Goal: Task Accomplishment & Management: Use online tool/utility

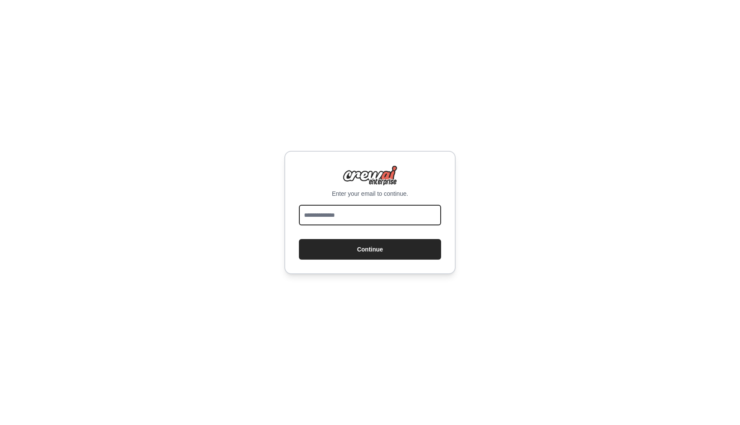
click at [341, 209] on input "email" at bounding box center [370, 215] width 142 height 21
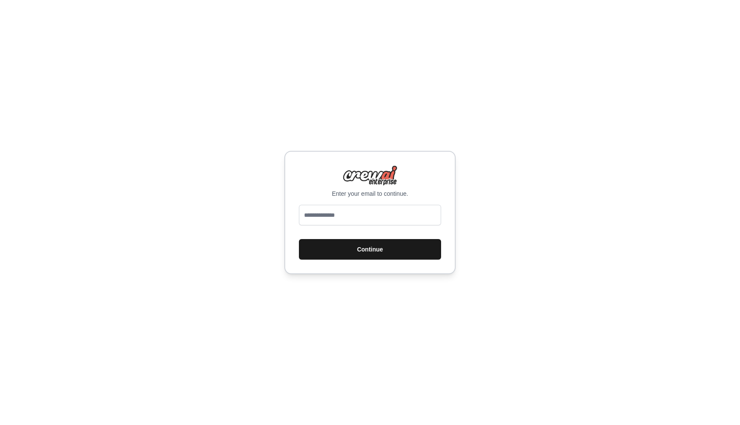
click at [327, 246] on button "Continue" at bounding box center [370, 249] width 142 height 21
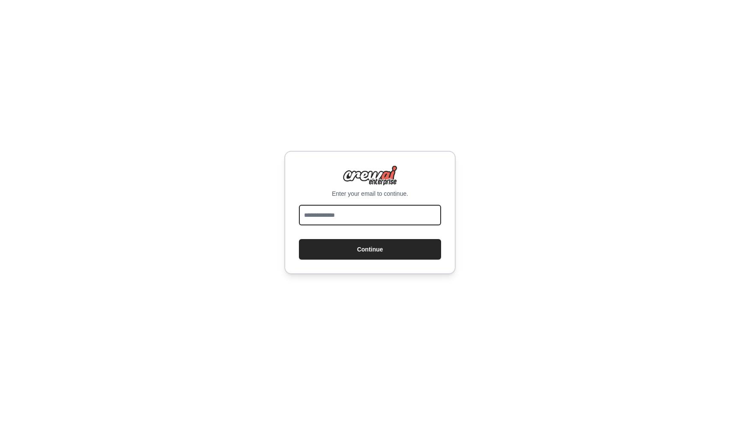
click at [374, 216] on input "email" at bounding box center [370, 215] width 142 height 21
type input "**********"
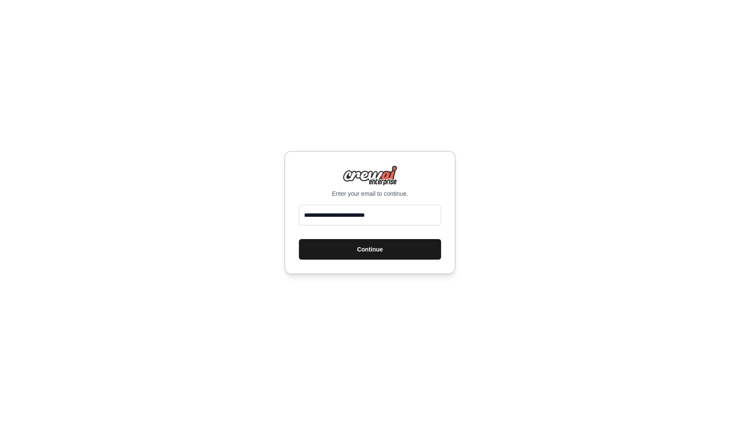
click at [380, 249] on button "Continue" at bounding box center [370, 249] width 142 height 21
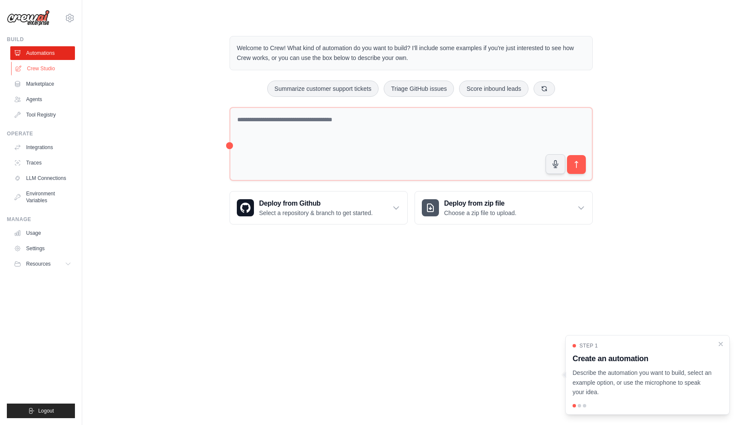
click at [53, 66] on link "Crew Studio" at bounding box center [43, 69] width 65 height 14
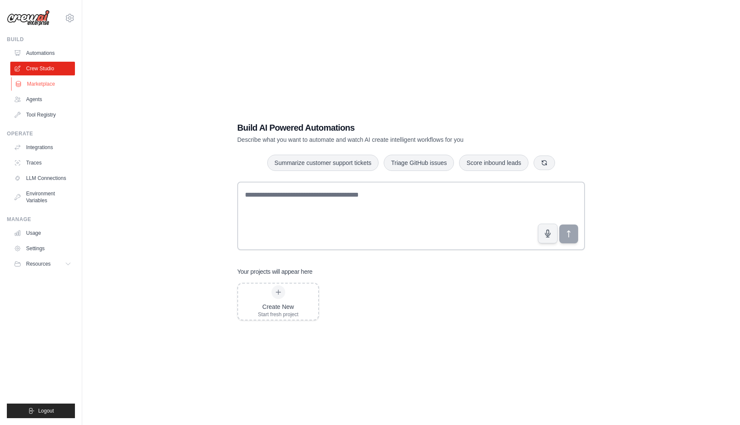
click at [43, 82] on link "Marketplace" at bounding box center [43, 84] width 65 height 14
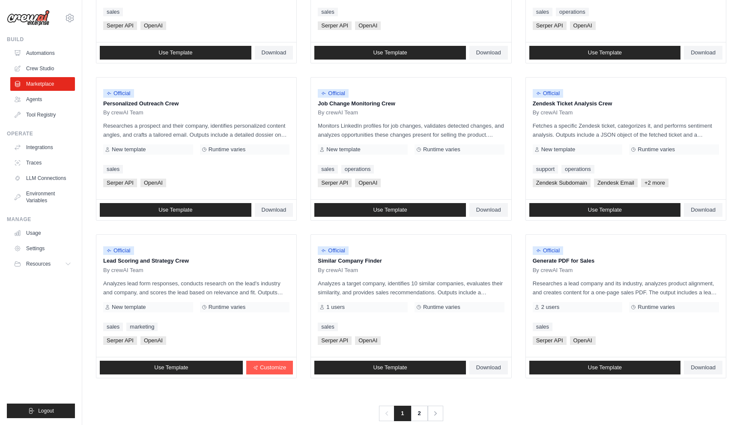
scroll to position [369, 0]
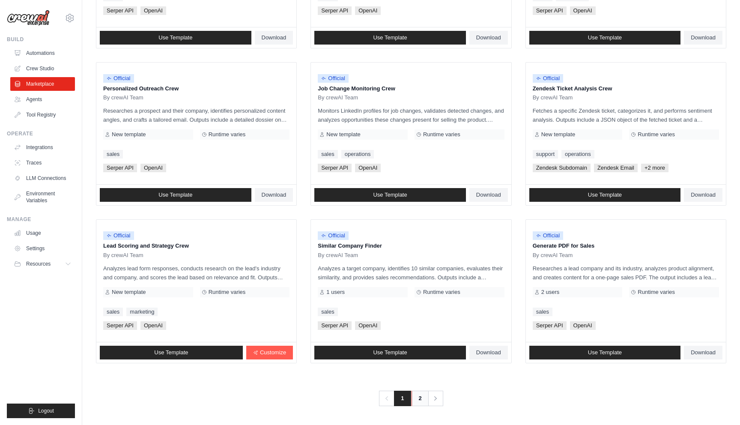
click at [417, 392] on link "2" at bounding box center [419, 397] width 17 height 15
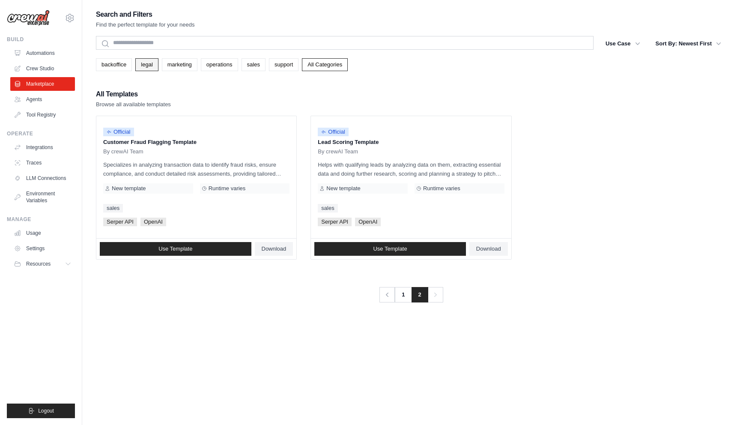
click at [152, 67] on link "legal" at bounding box center [146, 64] width 23 height 13
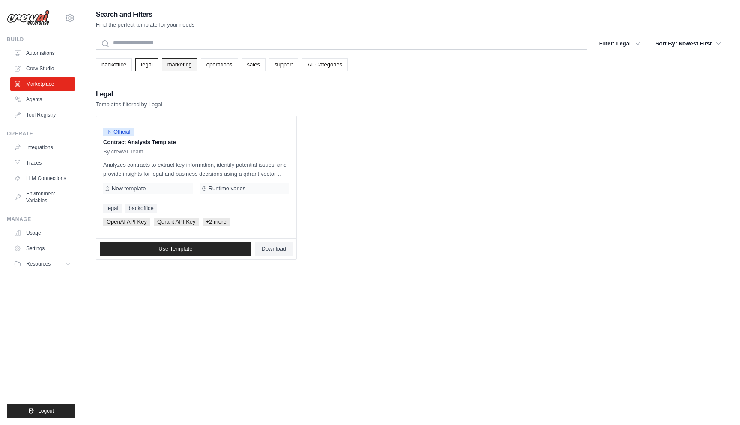
click at [181, 64] on link "marketing" at bounding box center [180, 64] width 36 height 13
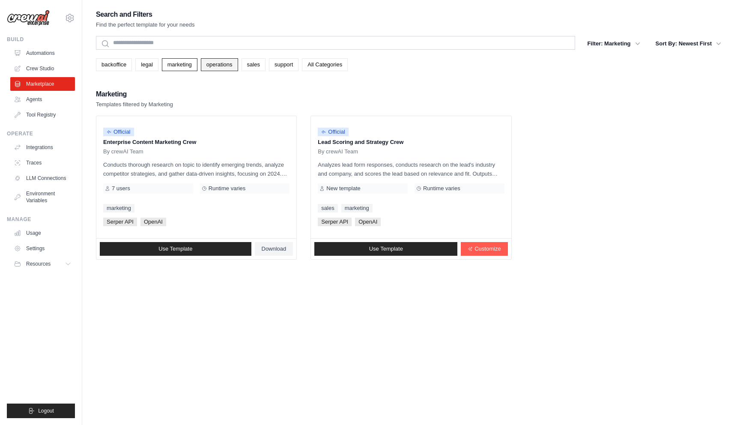
click at [218, 64] on link "operations" at bounding box center [219, 64] width 37 height 13
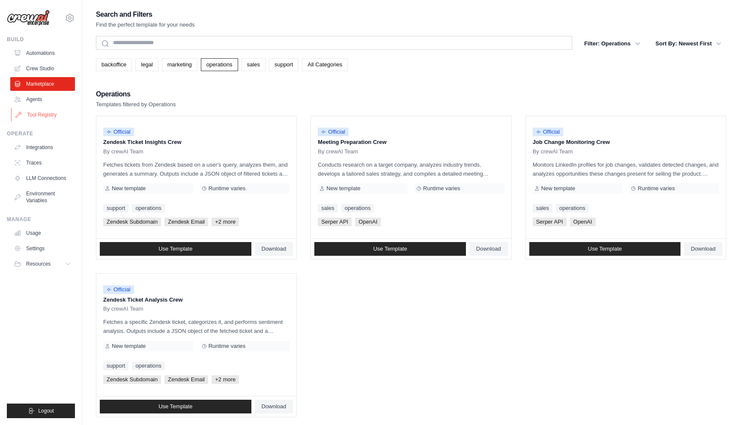
click at [48, 113] on link "Tool Registry" at bounding box center [43, 115] width 65 height 14
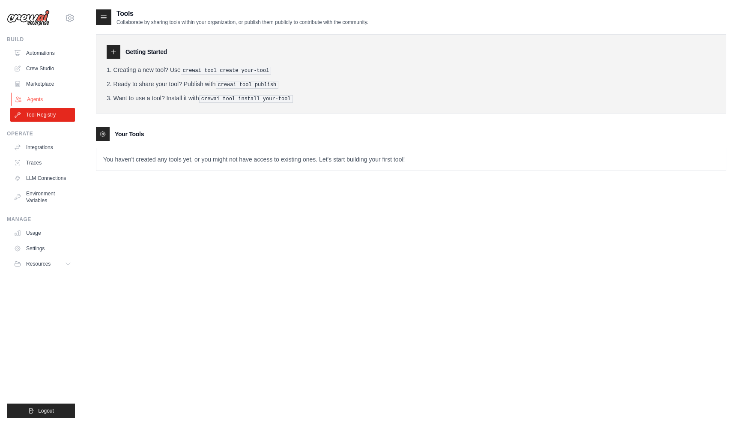
click at [39, 99] on link "Agents" at bounding box center [43, 99] width 65 height 14
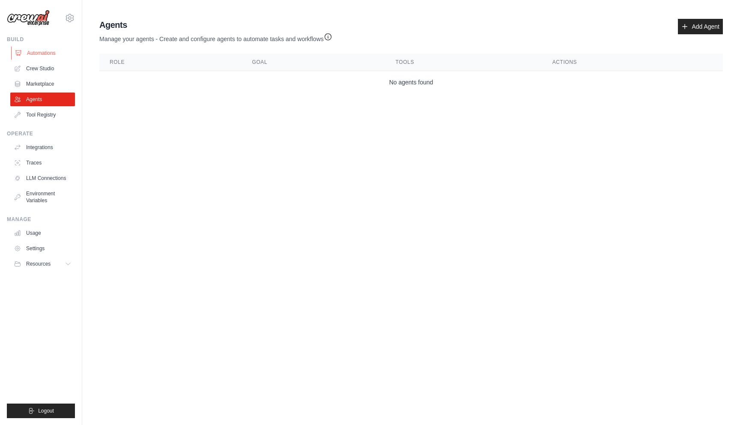
click at [46, 51] on link "Automations" at bounding box center [43, 53] width 65 height 14
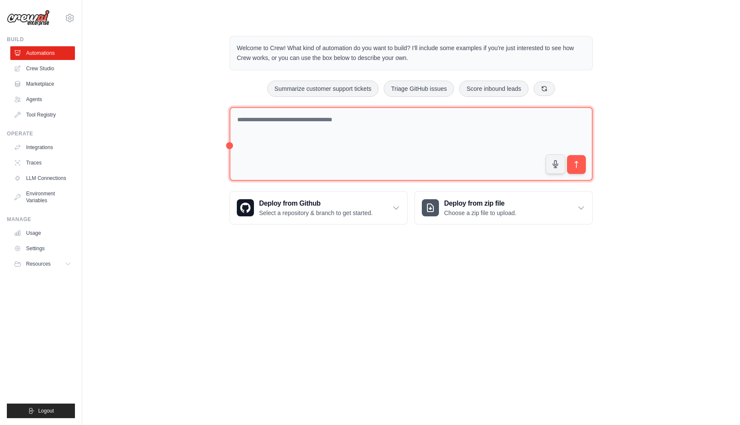
click at [275, 123] on textarea at bounding box center [410, 144] width 363 height 74
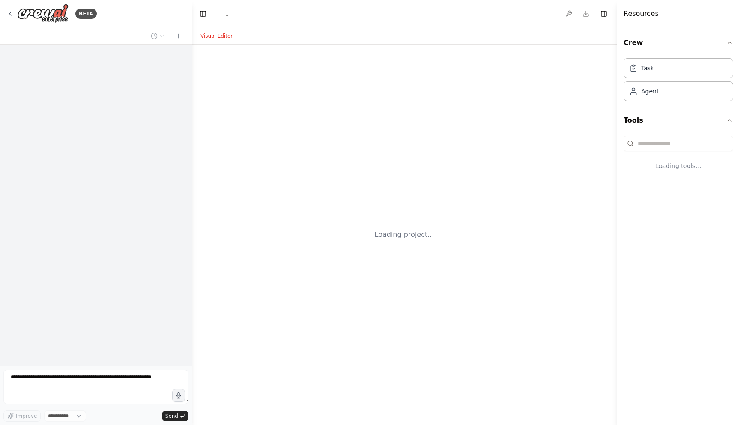
select select "****"
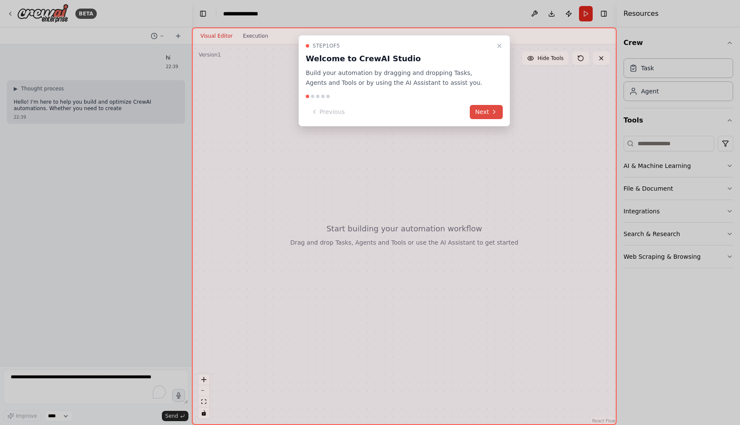
click at [485, 109] on button "Next" at bounding box center [486, 112] width 33 height 14
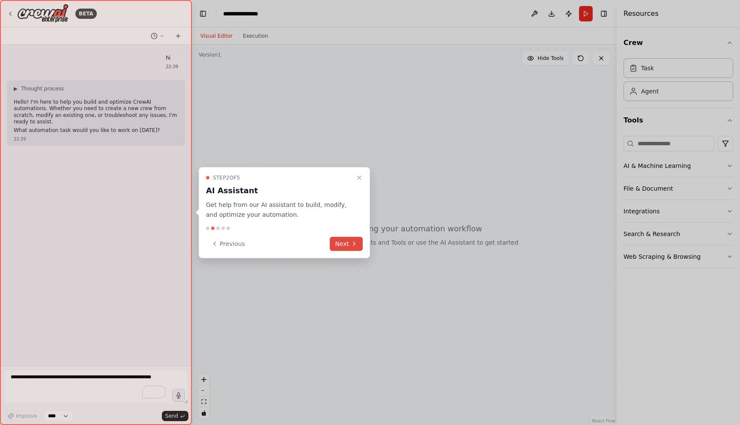
click at [352, 247] on icon at bounding box center [354, 243] width 7 height 7
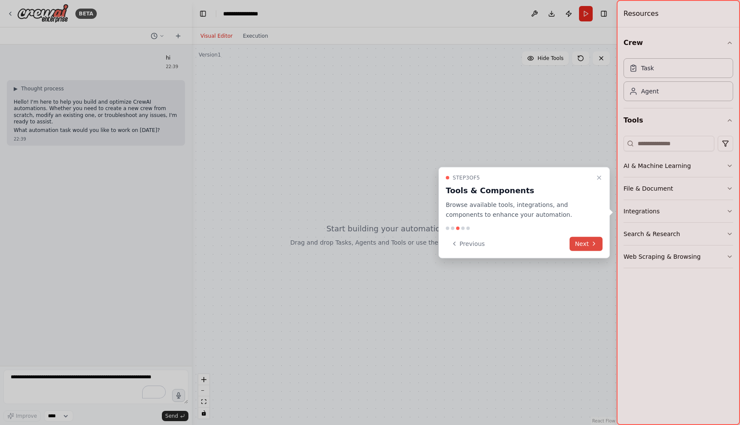
click at [590, 243] on icon at bounding box center [593, 243] width 7 height 7
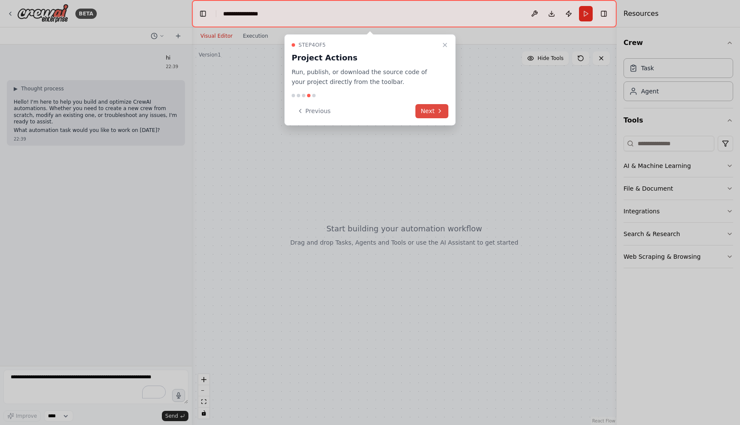
click at [444, 115] on button "Next" at bounding box center [431, 111] width 33 height 14
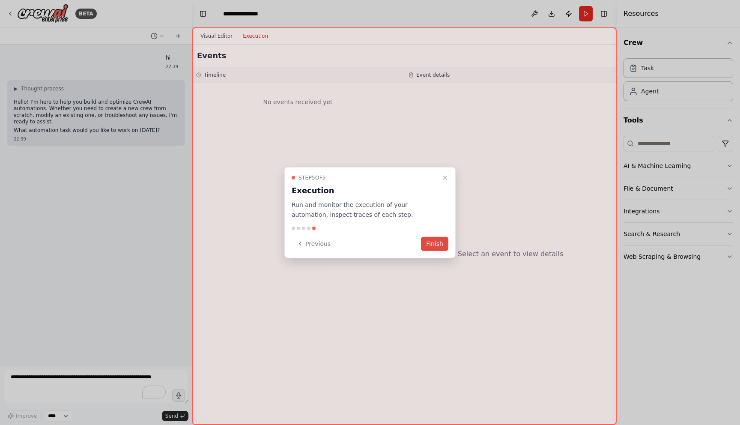
click at [443, 246] on button "Finish" at bounding box center [434, 243] width 27 height 14
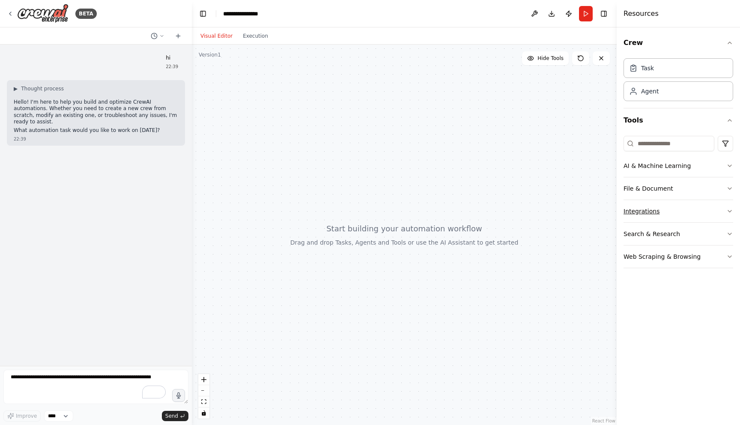
click at [652, 208] on button "Integrations" at bounding box center [678, 211] width 110 height 22
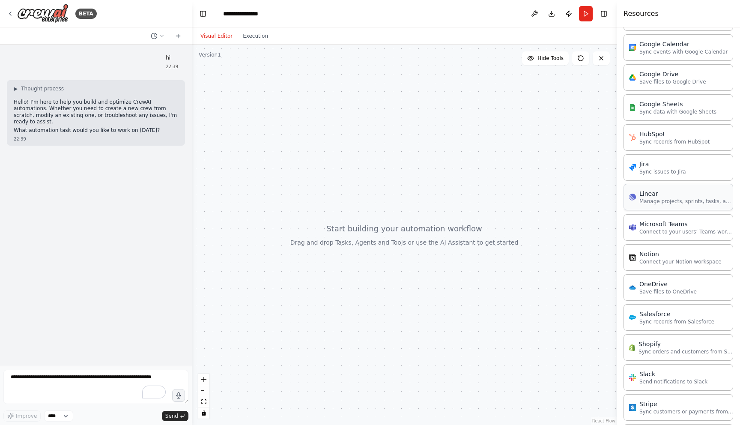
scroll to position [463, 0]
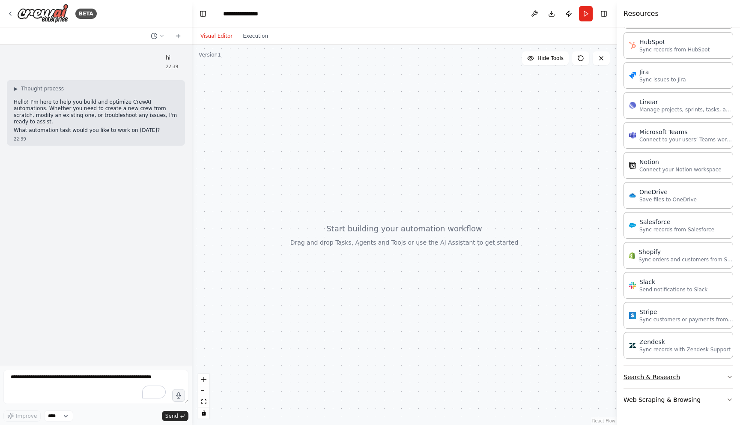
click at [649, 369] on button "Search & Research" at bounding box center [678, 377] width 110 height 22
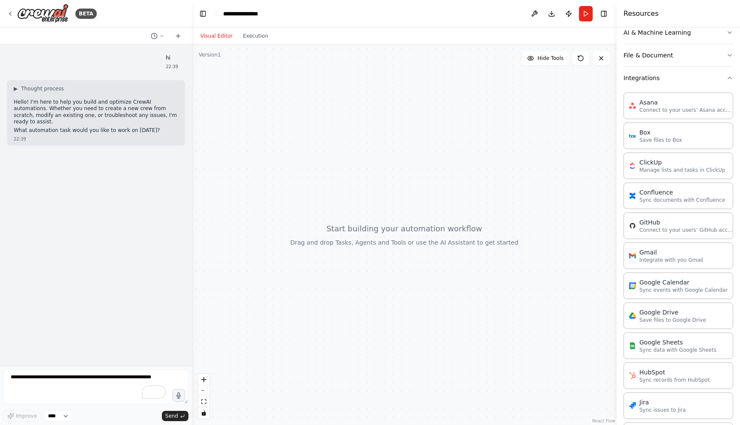
scroll to position [78, 0]
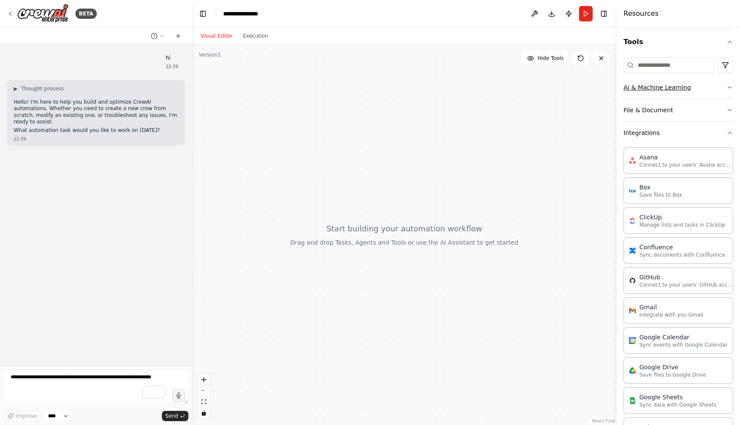
click at [657, 86] on button "AI & Machine Learning" at bounding box center [678, 87] width 110 height 22
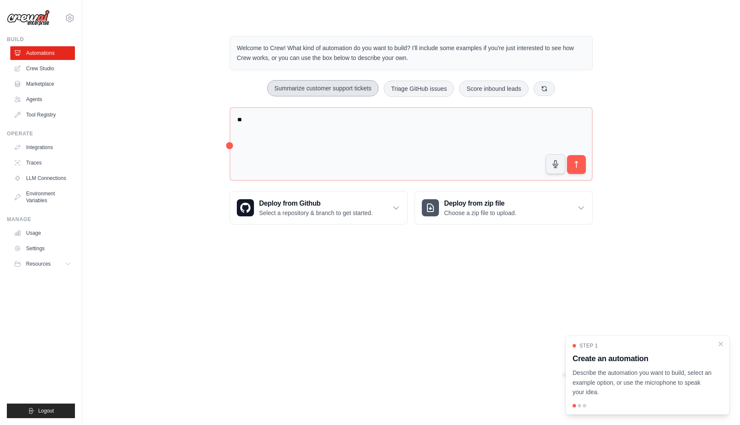
click at [300, 88] on button "Summarize customer support tickets" at bounding box center [322, 88] width 111 height 16
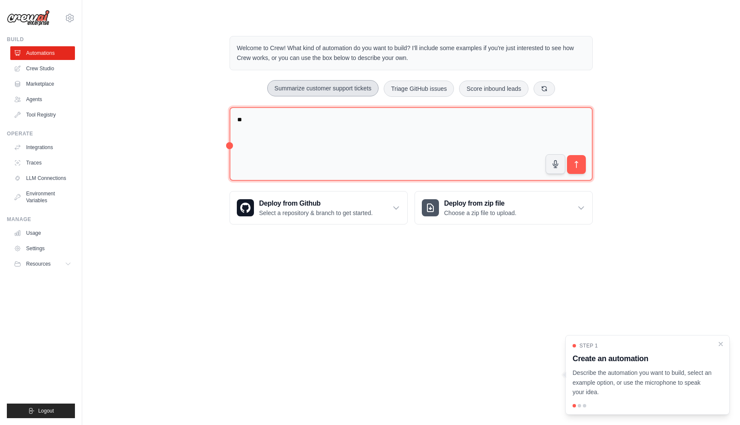
type textarea "**********"
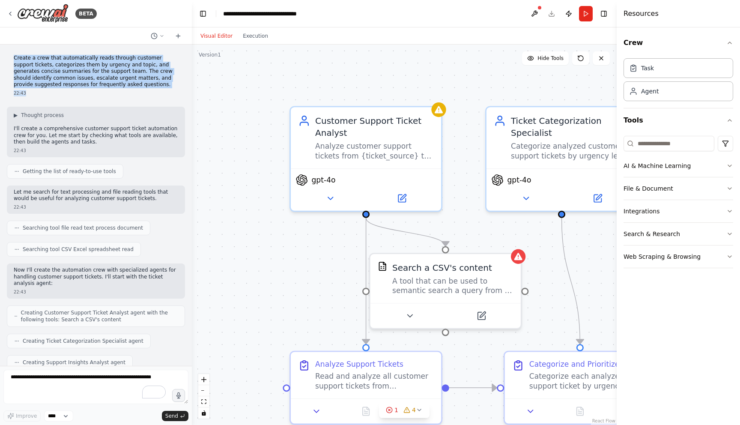
drag, startPoint x: 12, startPoint y: 59, endPoint x: 150, endPoint y: 93, distance: 142.6
click at [150, 93] on div "Create a crew that automatically reads through customer support tickets, catego…" at bounding box center [96, 75] width 178 height 48
copy div "Create a crew that automatically reads through customer support tickets, catego…"
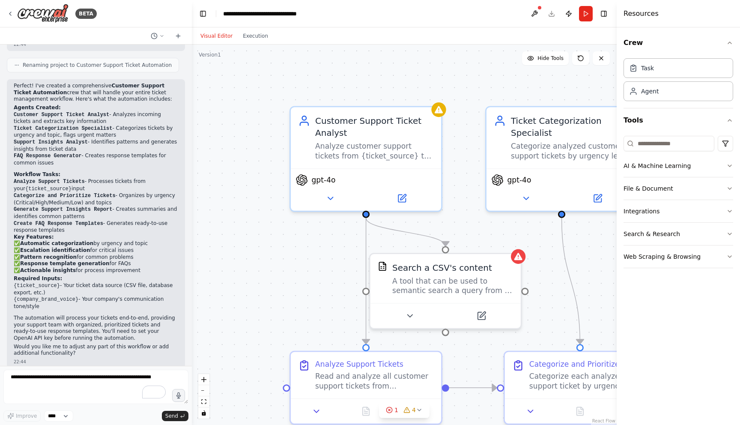
scroll to position [559, 0]
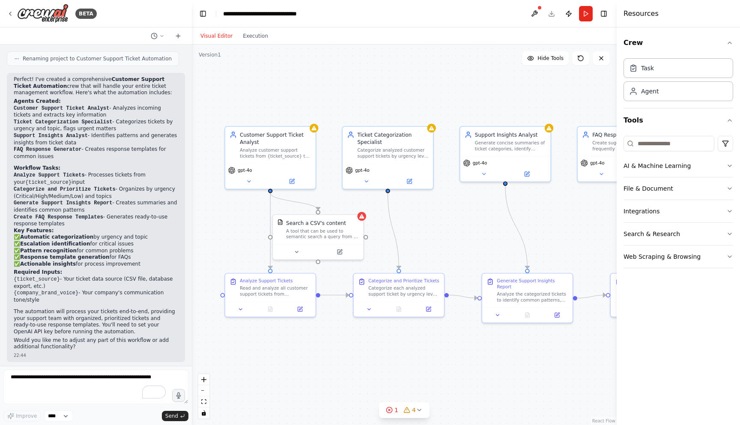
drag, startPoint x: 578, startPoint y: 302, endPoint x: 459, endPoint y: 219, distance: 145.5
click at [459, 219] on div ".deletable-edge-delete-btn { width: 20px; height: 20px; border: 0px solid #ffff…" at bounding box center [404, 235] width 425 height 380
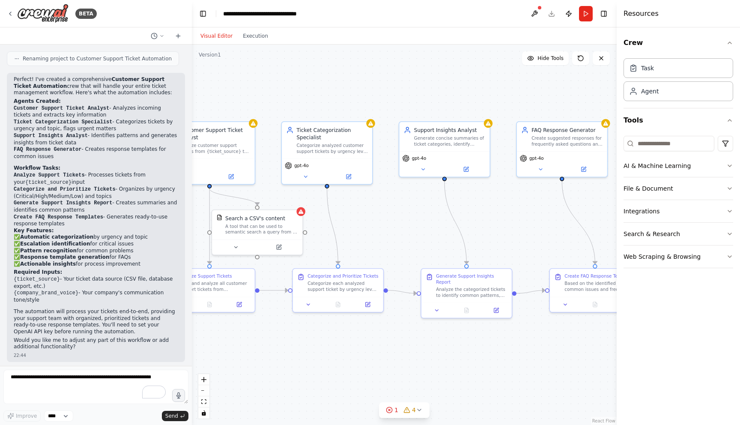
drag, startPoint x: 466, startPoint y: 227, endPoint x: 406, endPoint y: 221, distance: 60.7
click at [406, 221] on div ".deletable-edge-delete-btn { width: 20px; height: 20px; border: 0px solid #ffff…" at bounding box center [404, 235] width 425 height 380
click at [431, 155] on div "gpt-4o" at bounding box center [444, 155] width 84 height 7
click at [425, 170] on button at bounding box center [423, 166] width 42 height 9
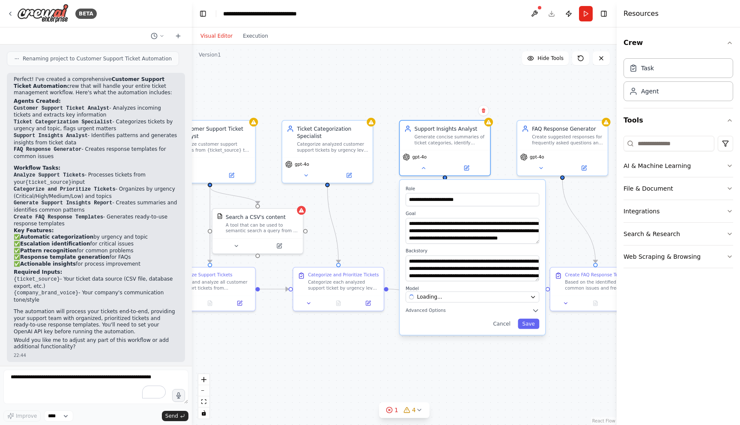
click at [375, 200] on div ".deletable-edge-delete-btn { width: 20px; height: 20px; border: 0px solid #ffff…" at bounding box center [404, 235] width 425 height 380
click at [377, 202] on div ".deletable-edge-delete-btn { width: 20px; height: 20px; border: 0px solid #ffff…" at bounding box center [404, 235] width 425 height 380
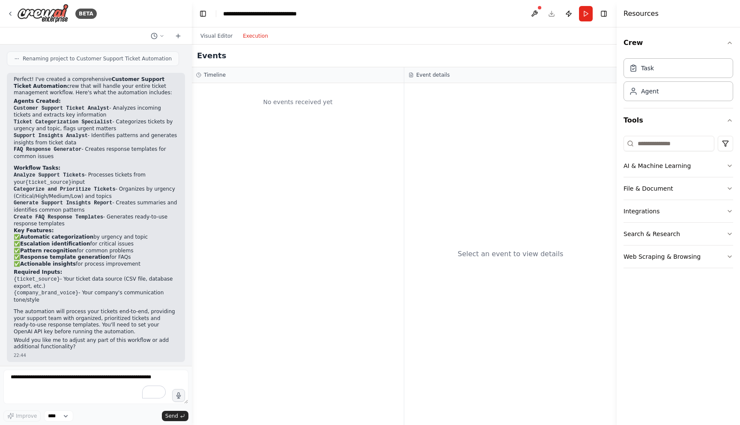
click at [252, 33] on button "Execution" at bounding box center [256, 36] width 36 height 10
click at [221, 35] on button "Visual Editor" at bounding box center [216, 36] width 42 height 10
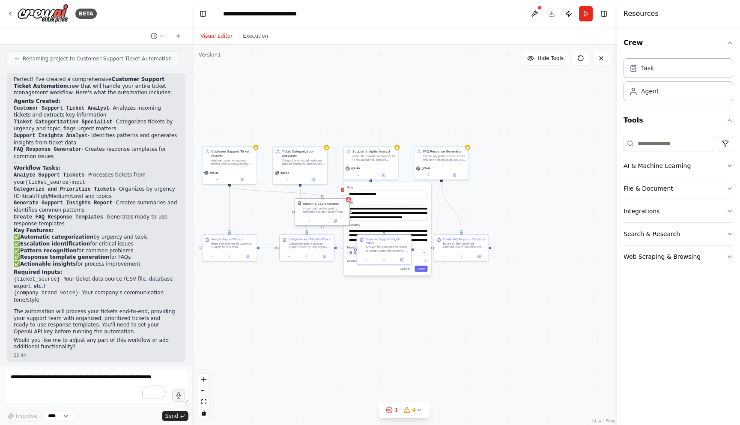
drag, startPoint x: 257, startPoint y: 202, endPoint x: 319, endPoint y: 201, distance: 62.5
click at [320, 201] on div "Search a CSV's content" at bounding box center [321, 203] width 36 height 4
drag, startPoint x: 322, startPoint y: 215, endPoint x: 258, endPoint y: 217, distance: 64.2
click at [258, 217] on div "Search a CSV's content A tool that can be used to semantic search a query from …" at bounding box center [255, 211] width 55 height 27
click at [274, 295] on div ".deletable-edge-delete-btn { width: 20px; height: 20px; border: 0px solid #ffff…" at bounding box center [404, 235] width 425 height 380
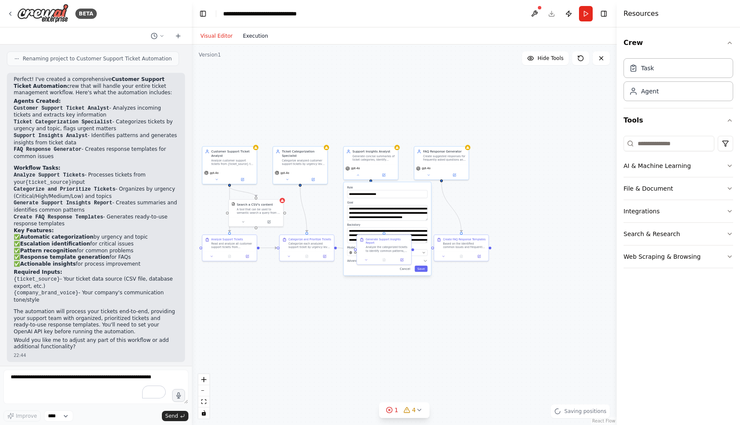
click at [256, 35] on button "Execution" at bounding box center [256, 36] width 36 height 10
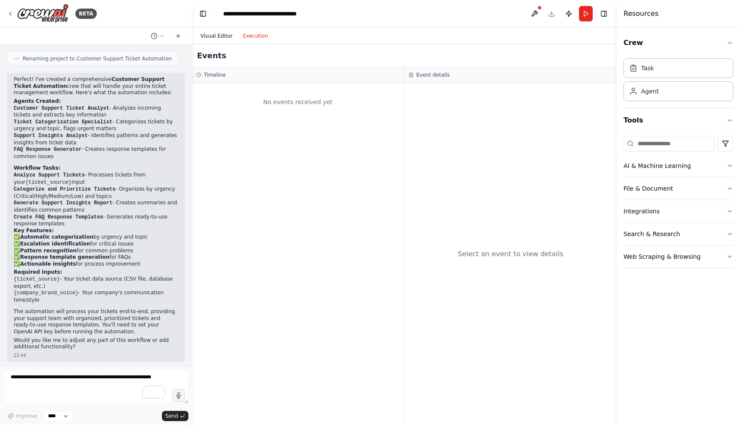
click at [219, 34] on button "Visual Editor" at bounding box center [216, 36] width 42 height 10
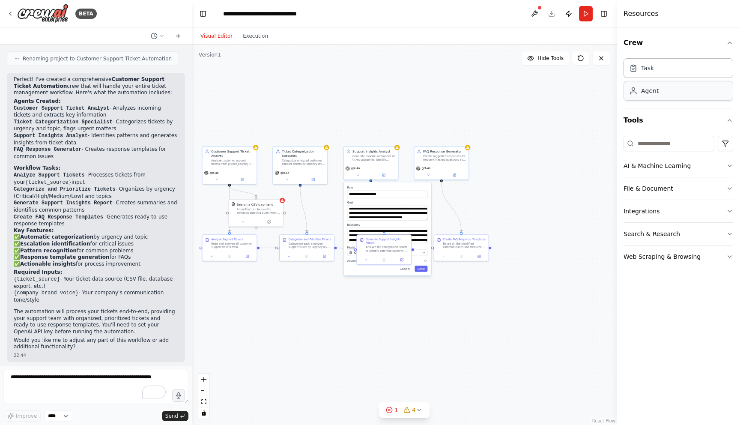
click at [670, 91] on div "Agent" at bounding box center [678, 91] width 110 height 20
click at [665, 75] on div "Task" at bounding box center [678, 68] width 110 height 20
click at [660, 97] on div "Agent" at bounding box center [678, 91] width 110 height 20
click at [662, 167] on button "AI & Machine Learning" at bounding box center [678, 166] width 110 height 22
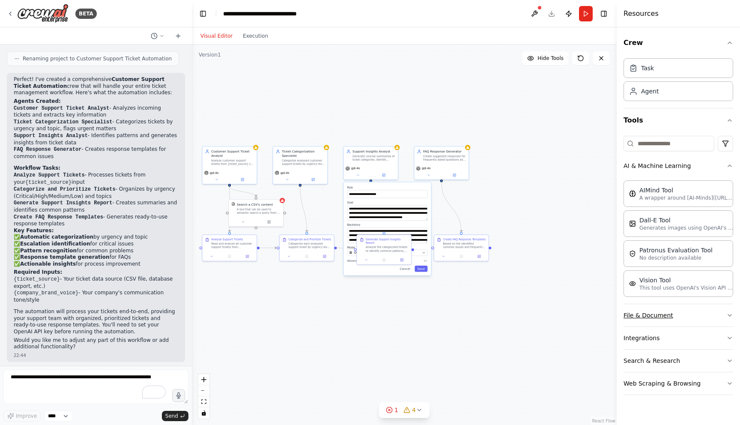
click at [653, 320] on button "File & Document" at bounding box center [678, 315] width 110 height 22
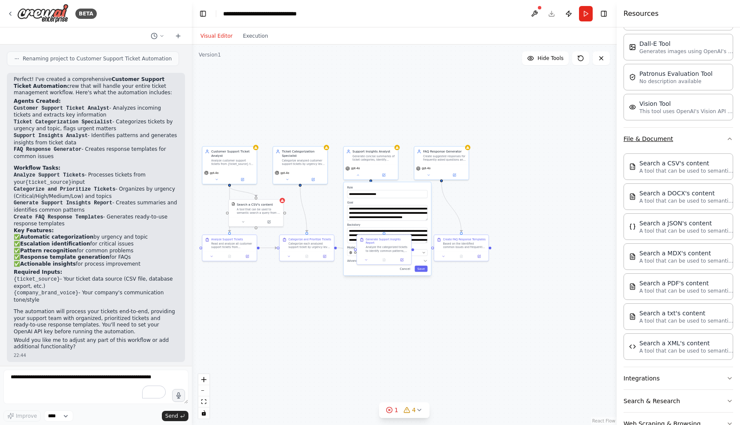
scroll to position [200, 0]
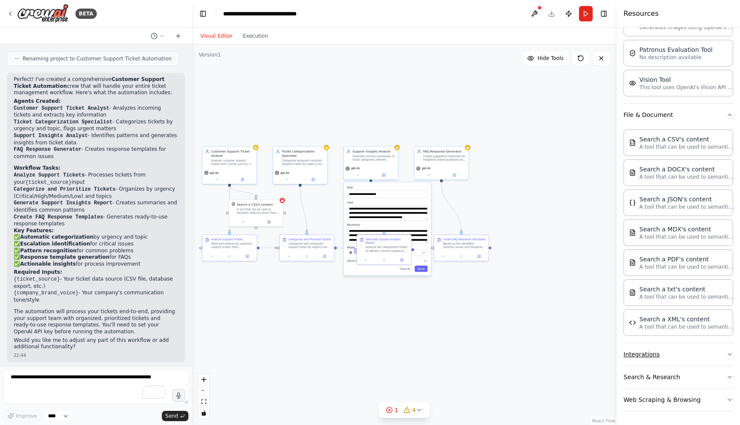
click at [646, 353] on button "Integrations" at bounding box center [678, 354] width 110 height 22
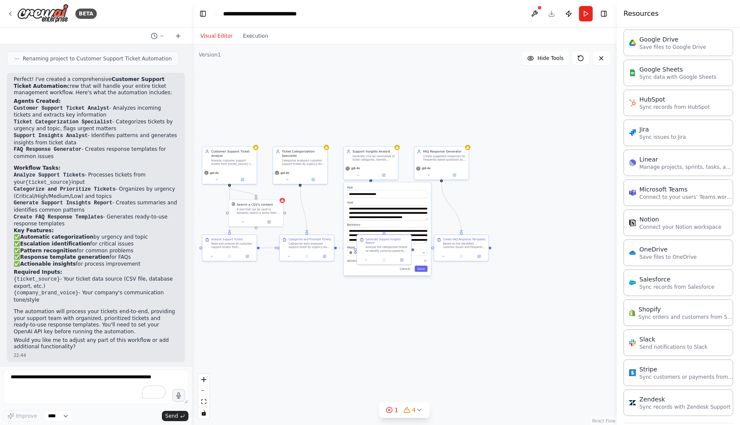
scroll to position [807, 0]
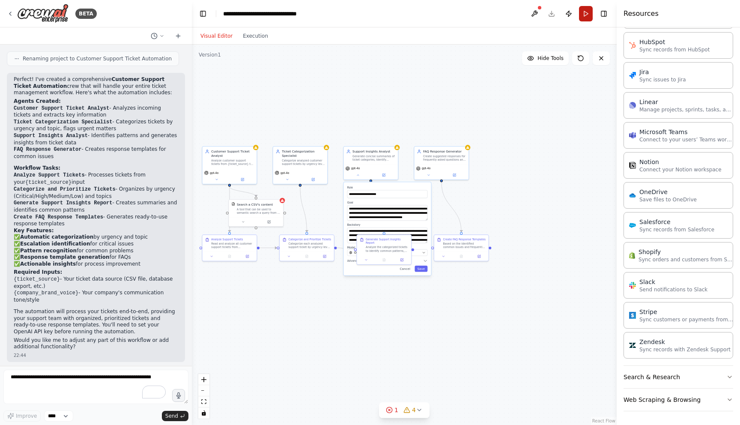
click at [584, 15] on button "Run" at bounding box center [586, 13] width 14 height 15
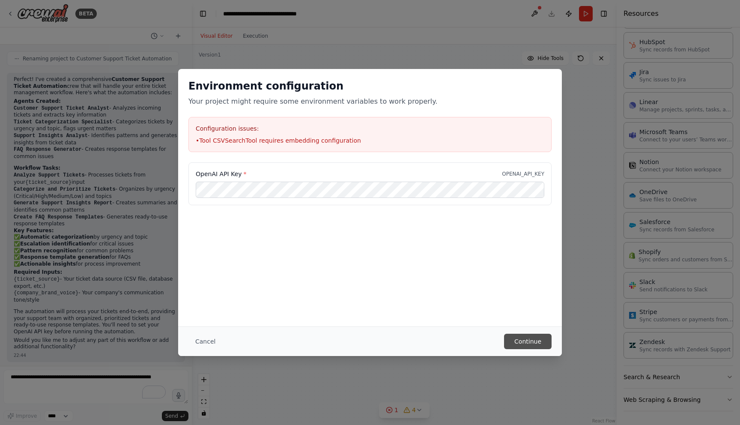
scroll to position [0, 0]
click at [536, 344] on button "Continue" at bounding box center [528, 341] width 48 height 15
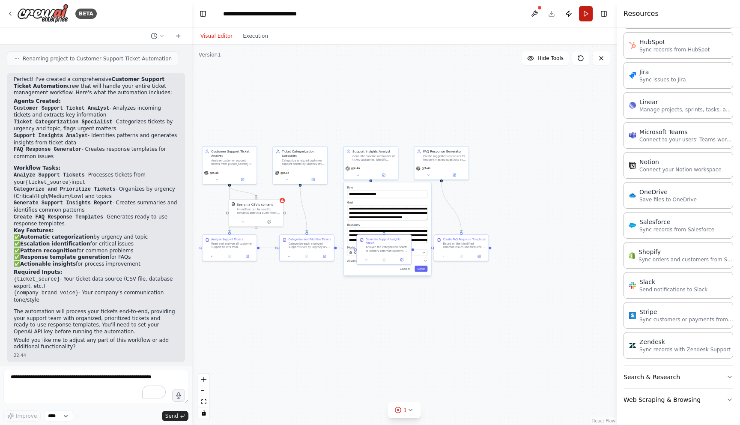
click at [585, 12] on button "Run" at bounding box center [586, 13] width 14 height 15
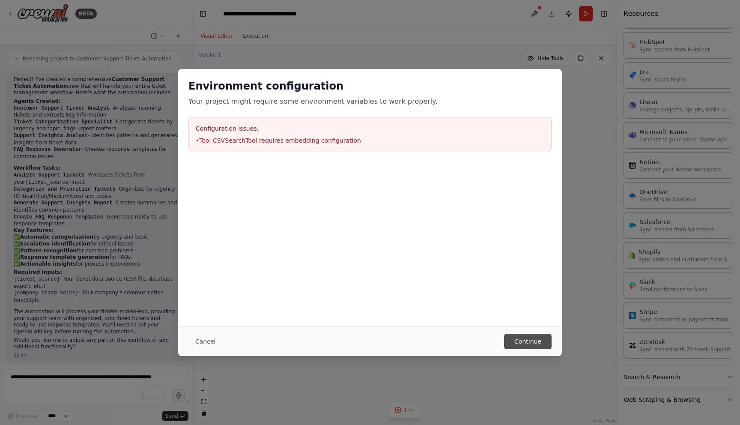
click at [530, 340] on button "Continue" at bounding box center [528, 341] width 48 height 15
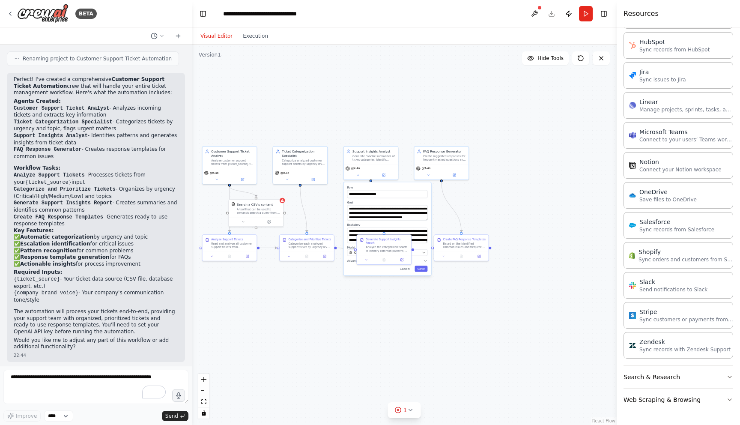
click at [257, 41] on div "Visual Editor Execution" at bounding box center [234, 35] width 78 height 17
click at [256, 36] on button "Execution" at bounding box center [256, 36] width 36 height 10
click at [215, 32] on button "Visual Editor" at bounding box center [216, 36] width 42 height 10
click at [534, 13] on button at bounding box center [534, 13] width 14 height 15
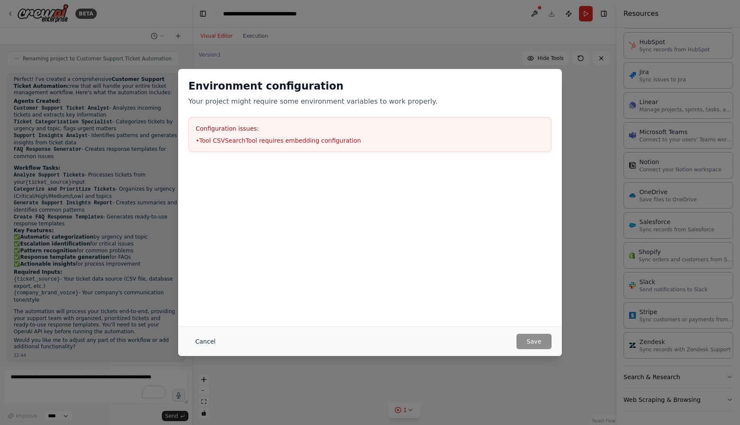
click at [199, 342] on button "Cancel" at bounding box center [205, 341] width 34 height 15
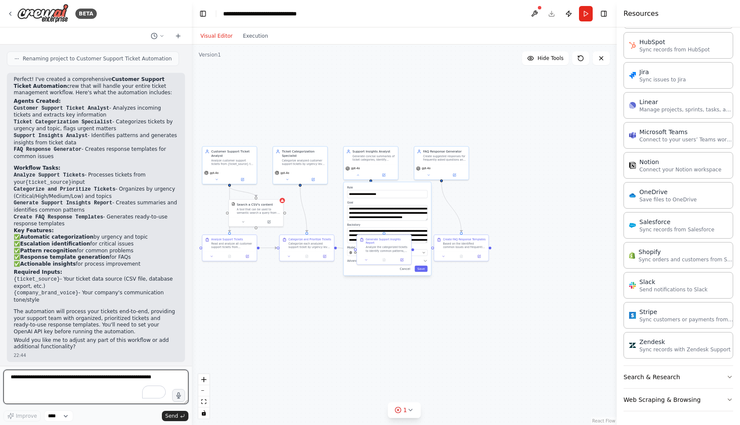
click at [77, 387] on textarea "To enrich screen reader interactions, please activate Accessibility in Grammarl…" at bounding box center [95, 387] width 185 height 34
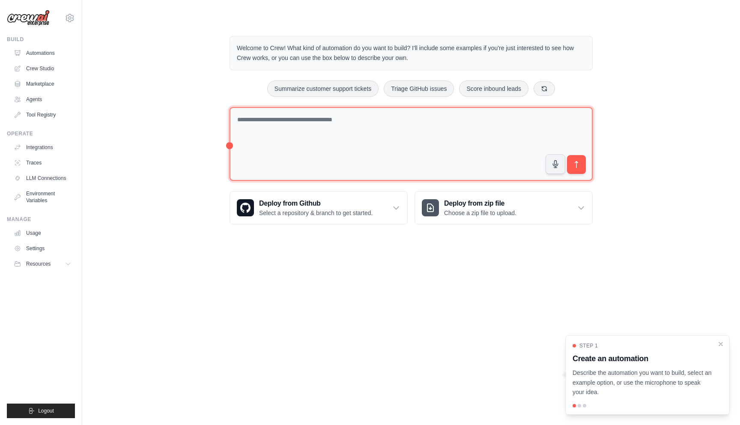
click at [267, 126] on textarea at bounding box center [410, 144] width 363 height 74
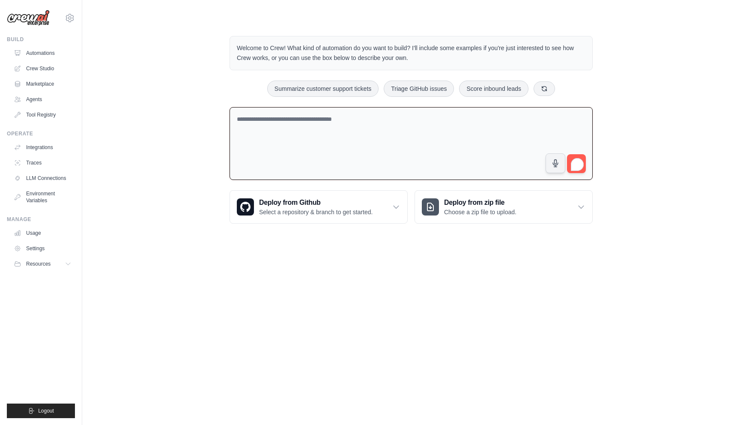
paste textarea "**********"
type textarea "**********"
paste textarea "**********"
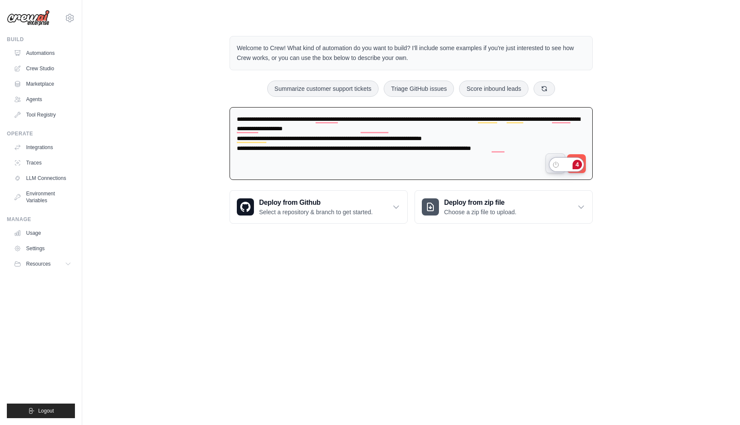
type textarea "**********"
click at [583, 164] on div "4" at bounding box center [566, 165] width 34 height 14
click at [573, 164] on div "4" at bounding box center [576, 164] width 9 height 9
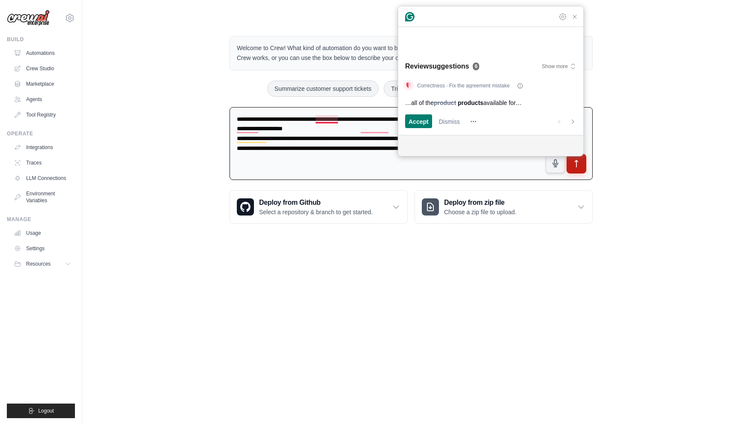
click at [578, 164] on icon "submit" at bounding box center [576, 163] width 9 height 9
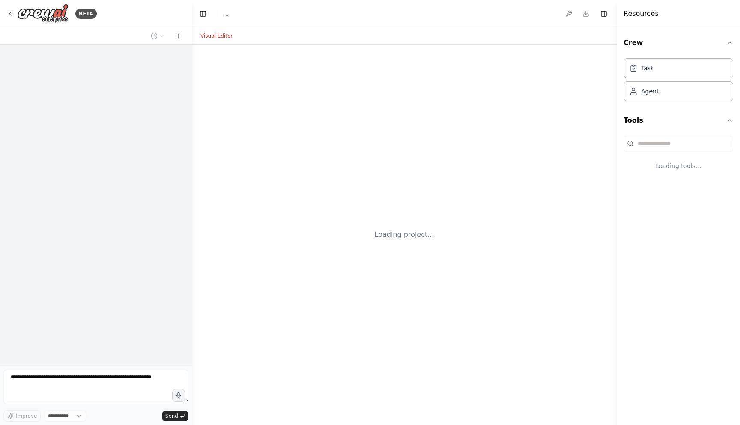
select select "****"
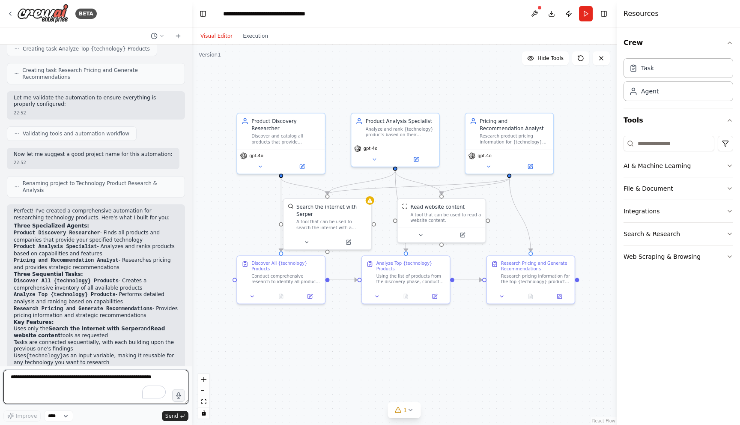
scroll to position [432, 0]
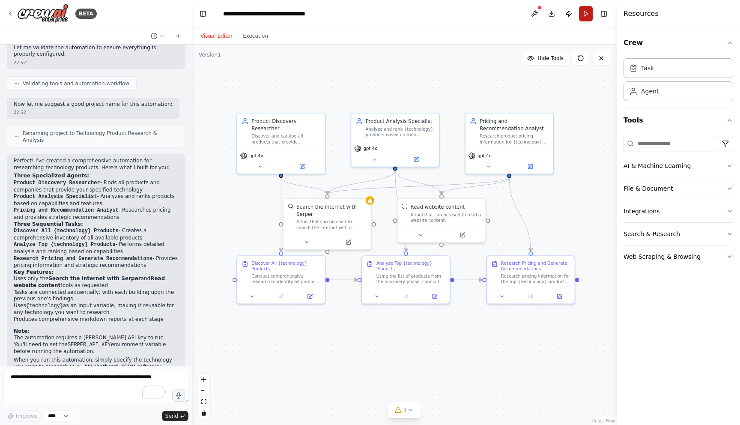
click at [587, 13] on button "Run" at bounding box center [586, 13] width 14 height 15
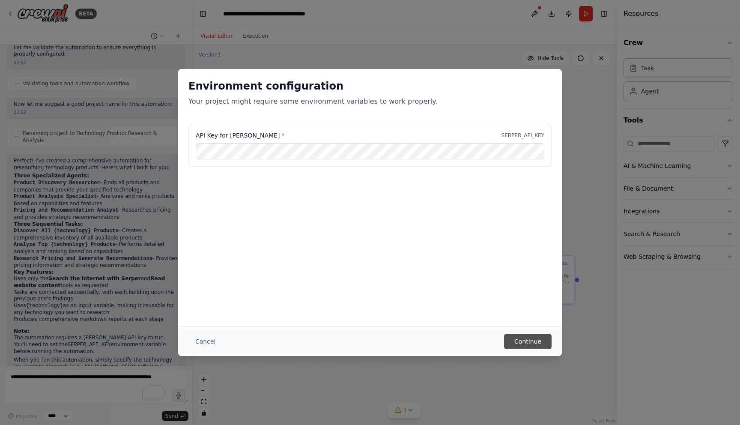
click at [534, 343] on button "Continue" at bounding box center [528, 341] width 48 height 15
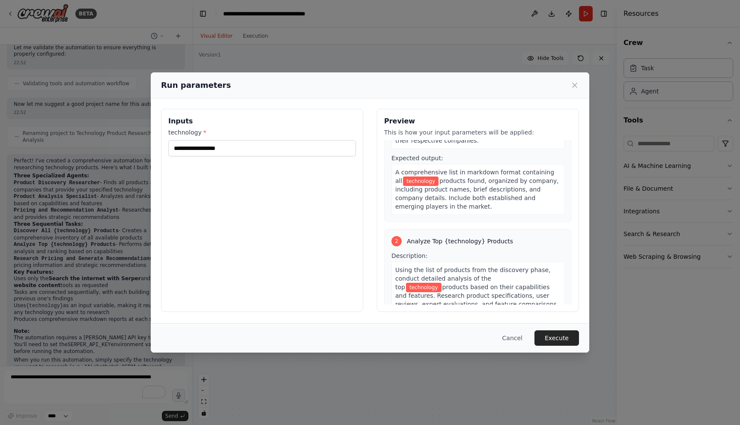
scroll to position [0, 0]
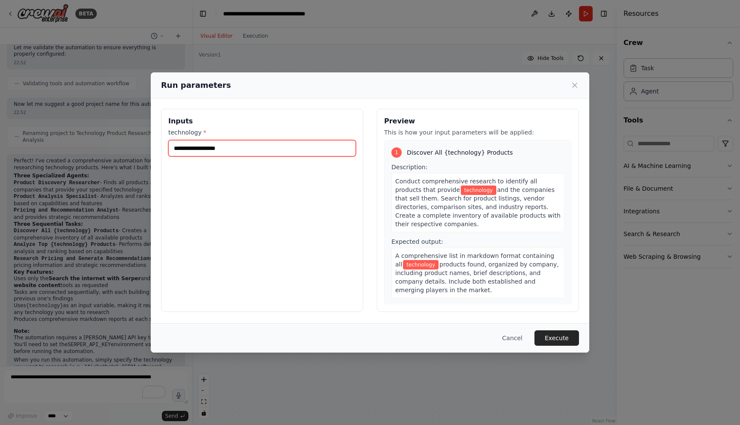
click at [233, 149] on input "technology *" at bounding box center [262, 148] width 188 height 16
type input "*"
click at [191, 149] on input "*******" at bounding box center [262, 148] width 188 height 16
type input "*"
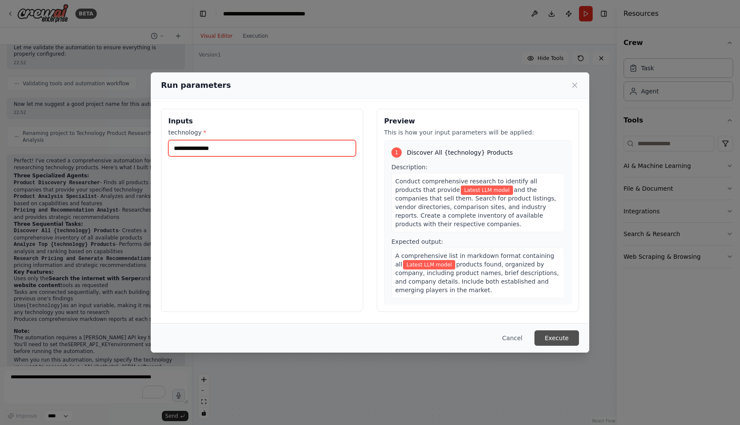
type input "**********"
click at [557, 337] on button "Execute" at bounding box center [556, 337] width 45 height 15
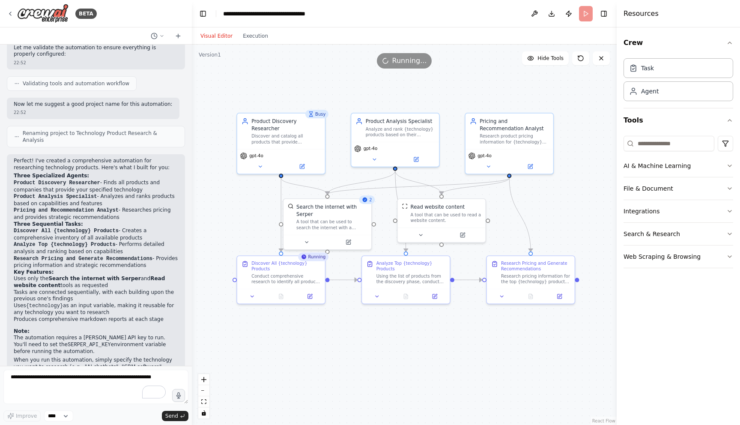
click at [253, 30] on div "Visual Editor Execution" at bounding box center [234, 35] width 78 height 17
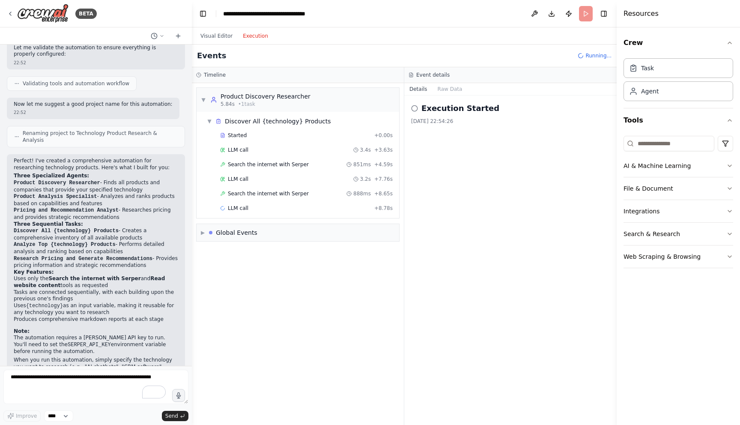
click at [253, 37] on button "Execution" at bounding box center [256, 36] width 36 height 10
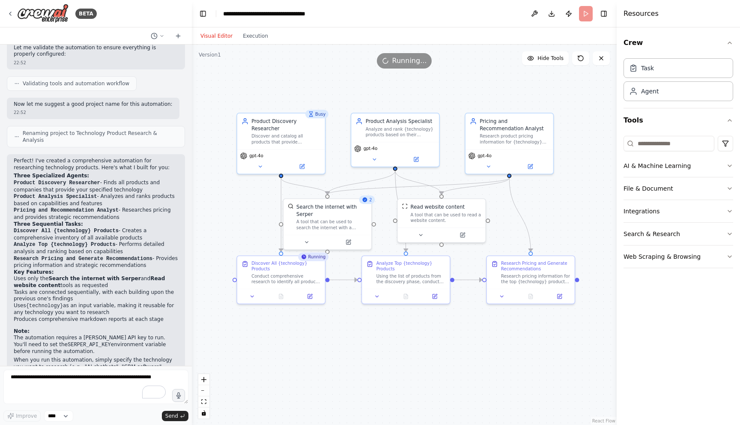
click at [213, 39] on button "Visual Editor" at bounding box center [216, 36] width 42 height 10
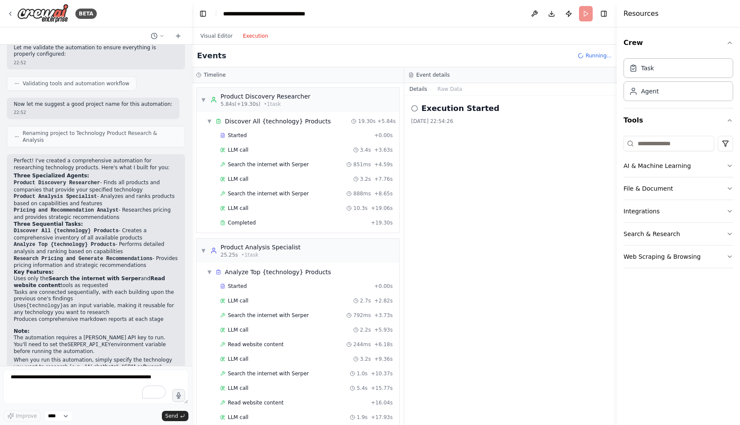
click at [253, 40] on button "Execution" at bounding box center [256, 36] width 36 height 10
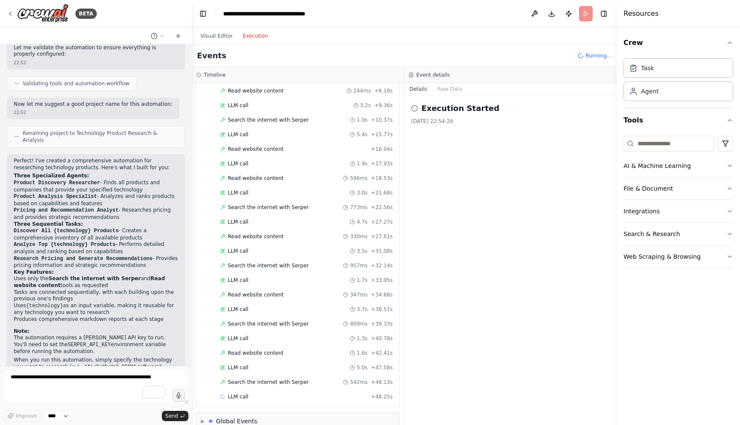
scroll to position [268, 0]
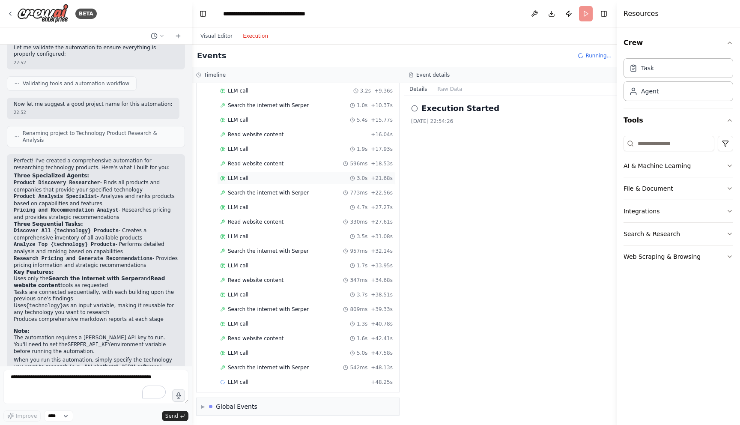
click at [238, 179] on span "LLM call" at bounding box center [238, 178] width 21 height 7
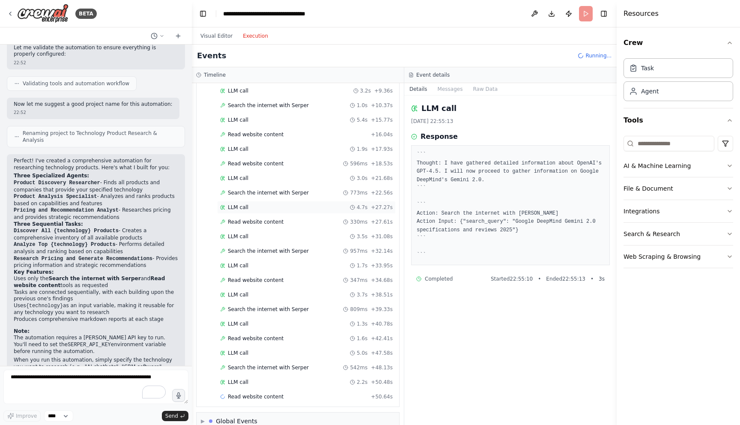
click at [247, 203] on div "LLM call 4.7s + 27.27s" at bounding box center [306, 207] width 179 height 13
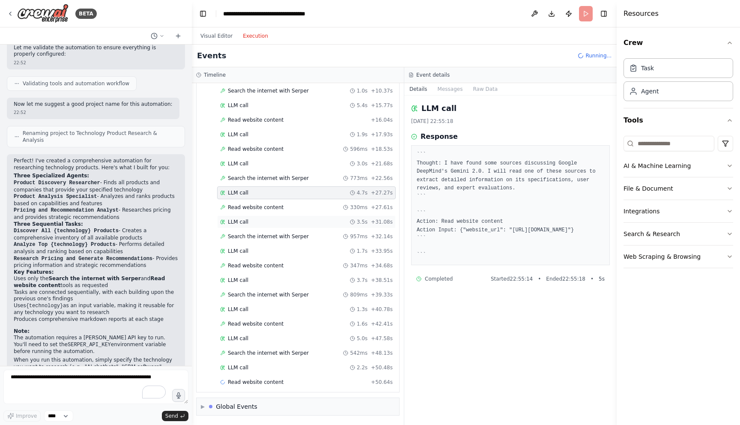
click at [247, 223] on span "LLM call" at bounding box center [238, 221] width 21 height 7
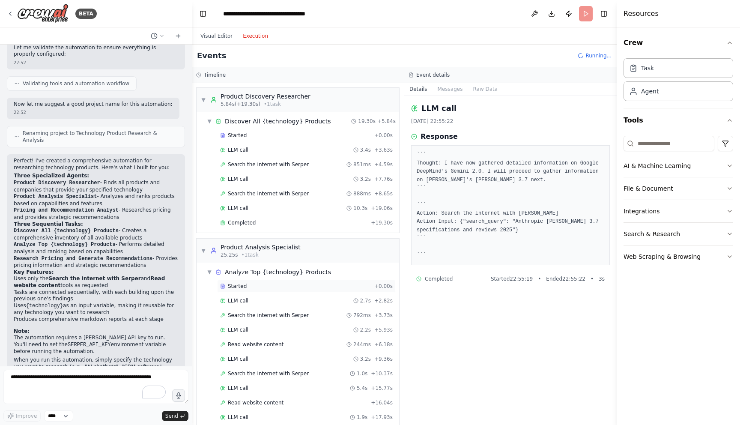
scroll to position [2, 0]
click at [245, 146] on span "LLM call" at bounding box center [238, 147] width 21 height 7
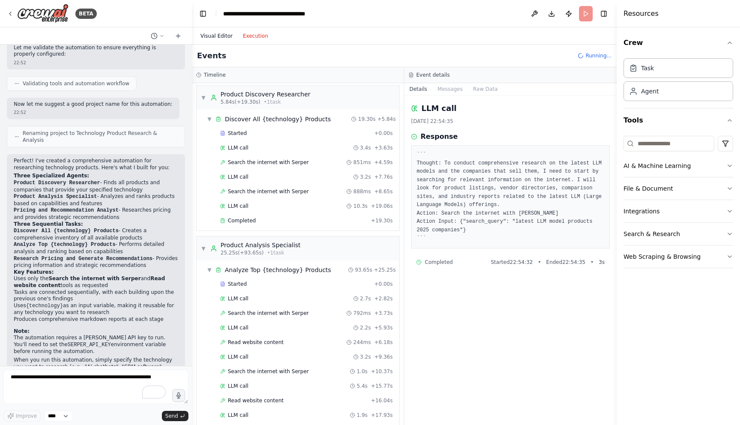
click at [215, 34] on button "Visual Editor" at bounding box center [216, 36] width 42 height 10
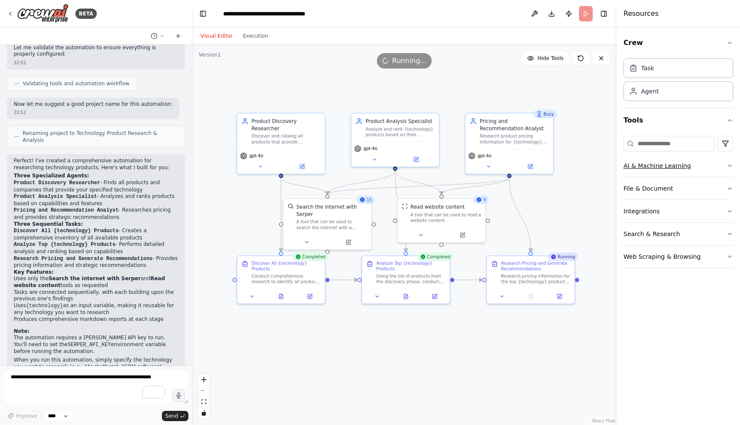
click at [659, 173] on button "AI & Machine Learning" at bounding box center [678, 166] width 110 height 22
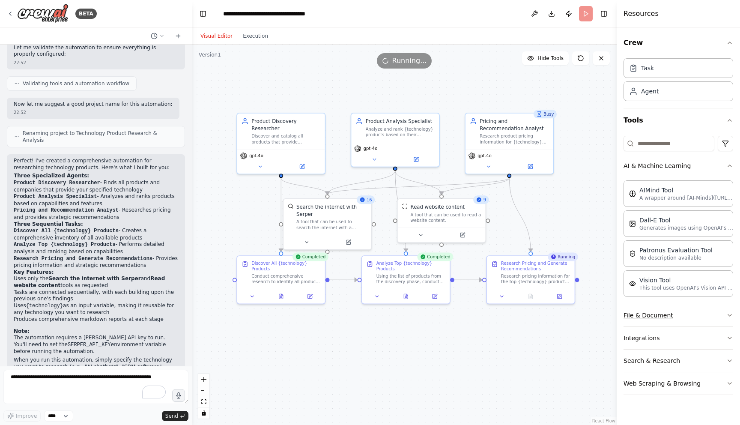
click at [651, 318] on button "File & Document" at bounding box center [678, 315] width 110 height 22
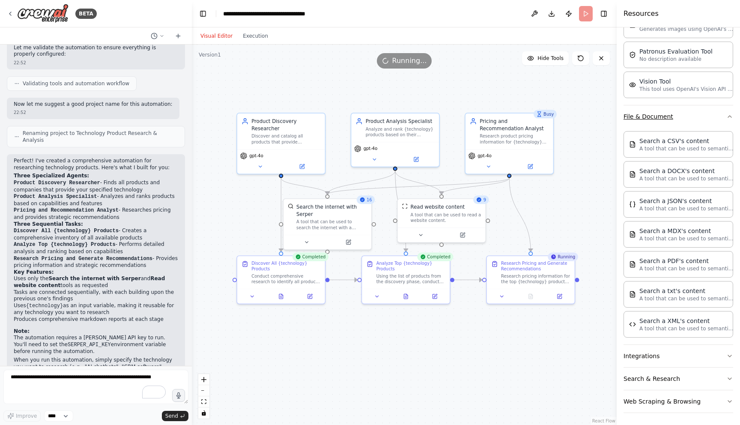
scroll to position [200, 0]
click at [661, 146] on p "A tool that can be used to semantic search a query from a CSV's content." at bounding box center [686, 146] width 94 height 7
click at [660, 146] on p "A tool that can be used to semantic search a query from a CSV's content." at bounding box center [686, 146] width 94 height 7
click at [653, 354] on button "Integrations" at bounding box center [678, 354] width 110 height 22
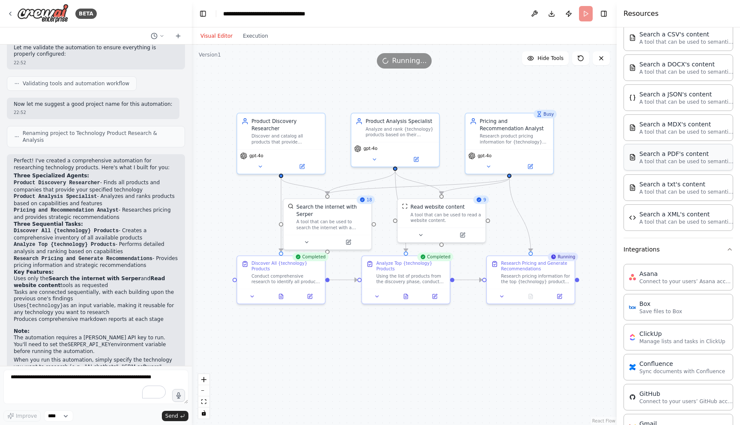
scroll to position [405, 0]
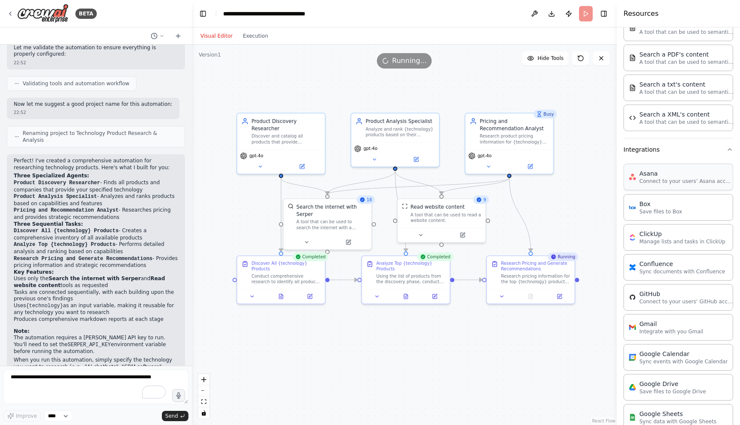
click at [666, 173] on div "Asana" at bounding box center [686, 173] width 94 height 9
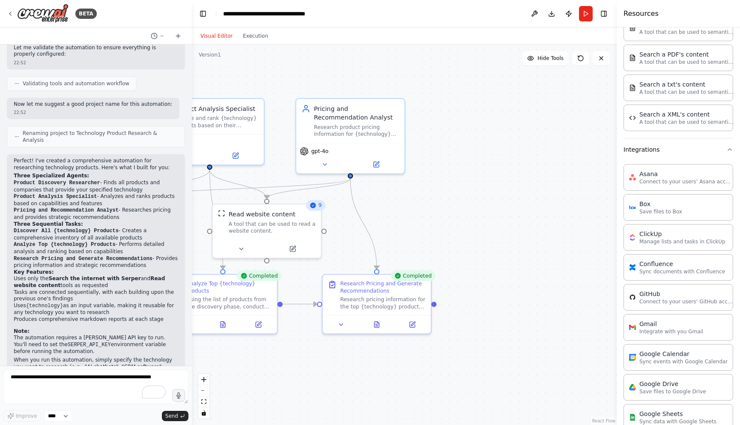
click at [253, 43] on div "Visual Editor Execution" at bounding box center [234, 35] width 78 height 17
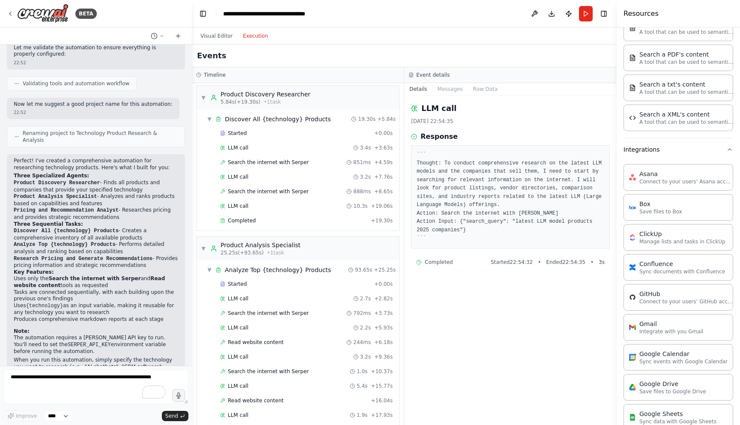
click at [255, 36] on button "Execution" at bounding box center [256, 36] width 36 height 10
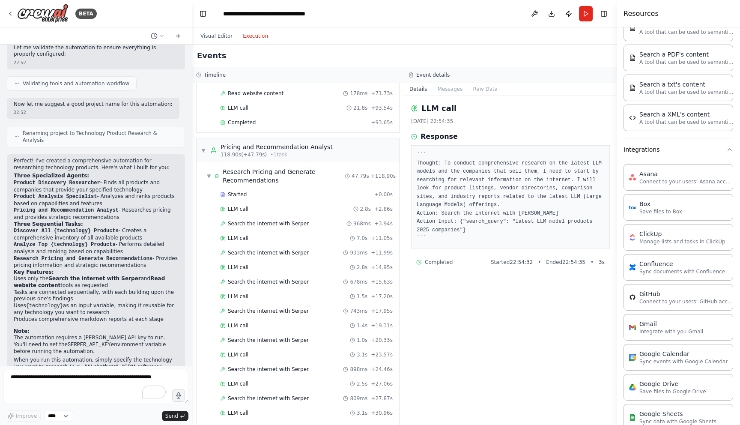
scroll to position [879, 0]
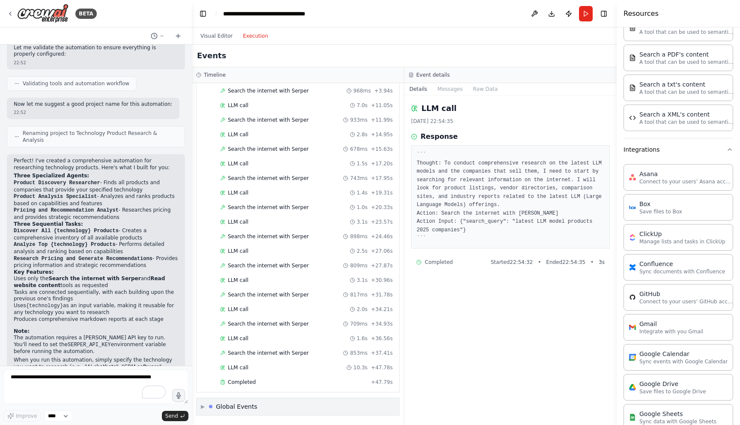
click at [205, 405] on span "▶" at bounding box center [203, 406] width 4 height 7
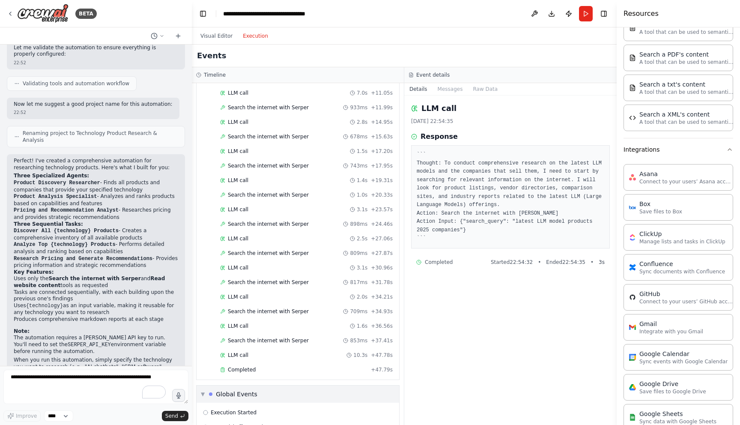
scroll to position [942, 0]
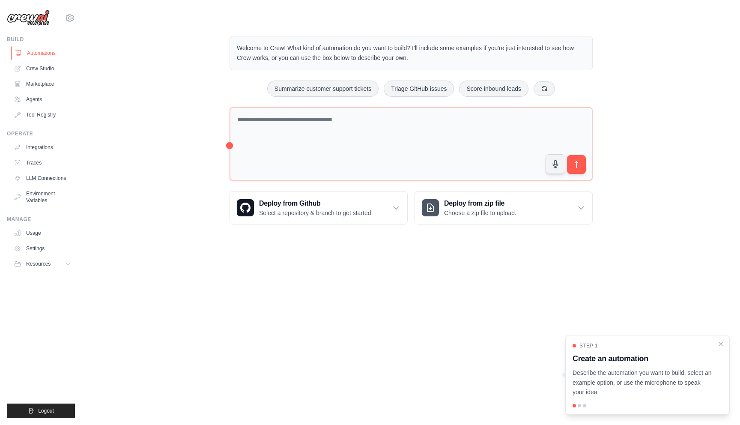
click at [39, 47] on link "Automations" at bounding box center [43, 53] width 65 height 14
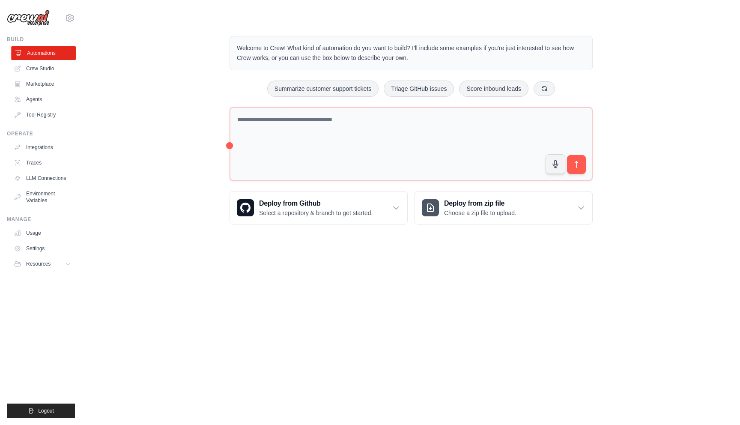
click at [45, 51] on link "Automations" at bounding box center [43, 53] width 65 height 14
click at [43, 69] on link "Crew Studio" at bounding box center [43, 69] width 65 height 14
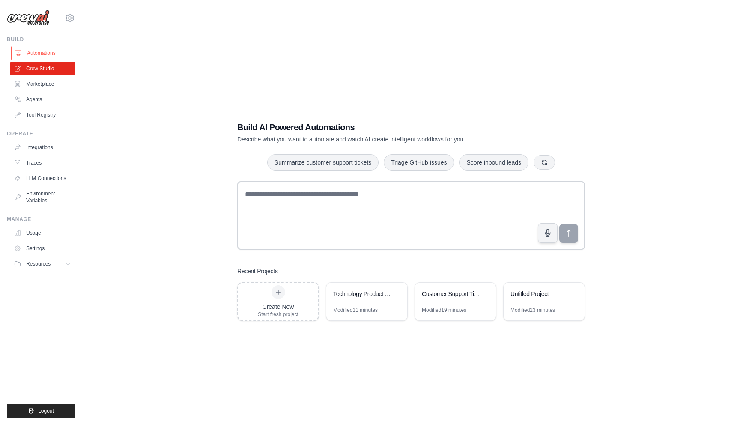
click at [36, 50] on link "Automations" at bounding box center [43, 53] width 65 height 14
